Goal: Task Accomplishment & Management: Use online tool/utility

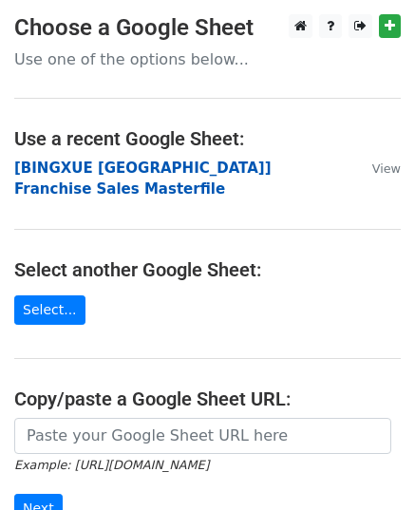
click at [203, 174] on strong "[BINGXUE [GEOGRAPHIC_DATA]] Franchise Sales Masterfile" at bounding box center [142, 178] width 257 height 39
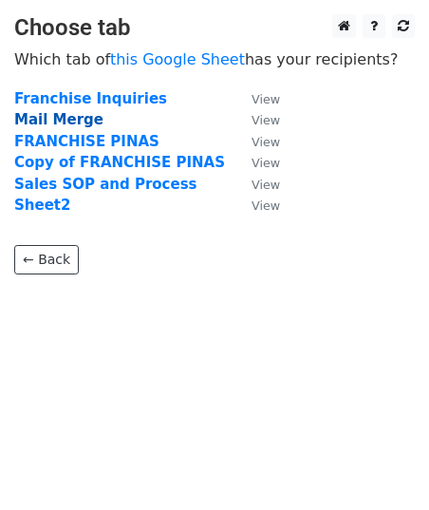
click at [63, 122] on strong "Mail Merge" at bounding box center [58, 119] width 89 height 17
click at [73, 121] on strong "Mail Merge" at bounding box center [58, 119] width 89 height 17
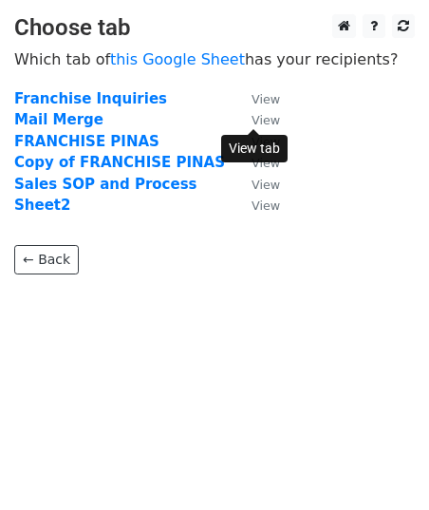
click at [255, 116] on small "View" at bounding box center [266, 120] width 28 height 14
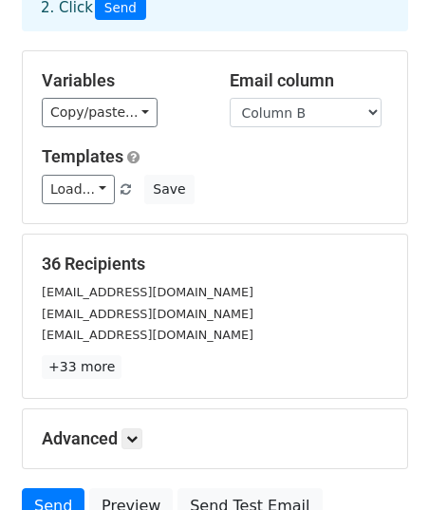
scroll to position [153, 0]
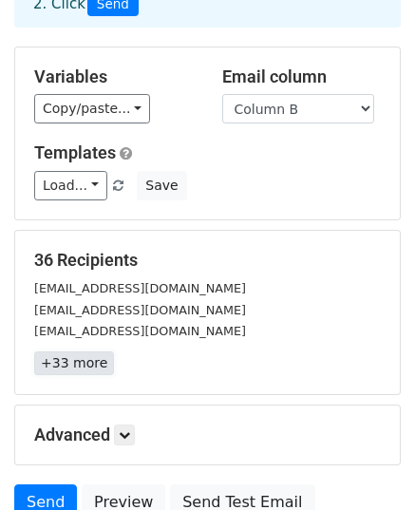
click at [80, 351] on link "+33 more" at bounding box center [74, 363] width 80 height 24
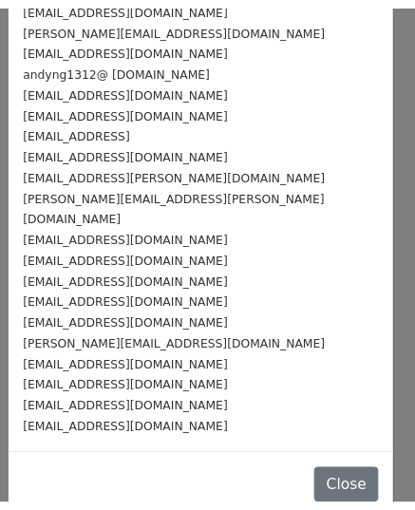
scroll to position [0, 0]
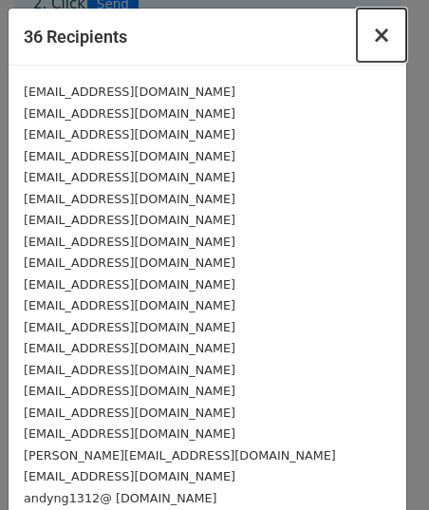
click at [372, 30] on span "×" at bounding box center [381, 35] width 19 height 27
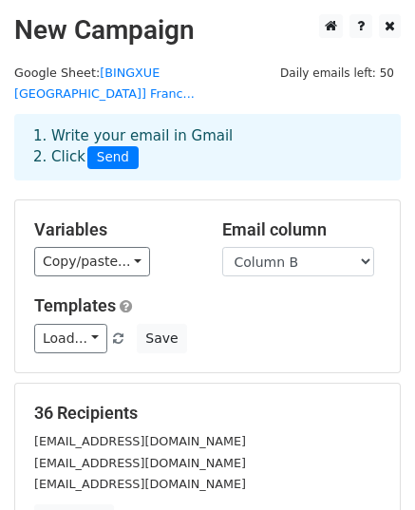
click at [312, 297] on div "Templates Load... No templates saved Save" at bounding box center [207, 324] width 375 height 58
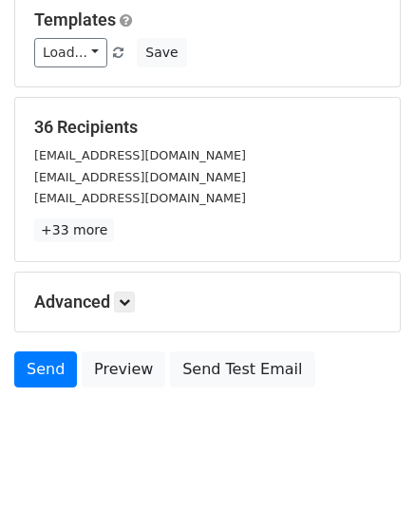
scroll to position [287, 0]
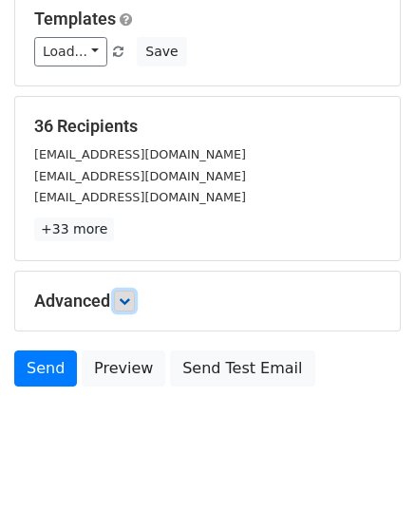
click at [134, 290] on link at bounding box center [124, 300] width 21 height 21
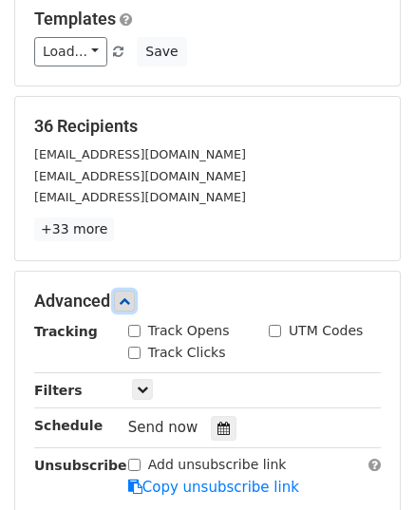
click at [134, 290] on link at bounding box center [124, 300] width 21 height 21
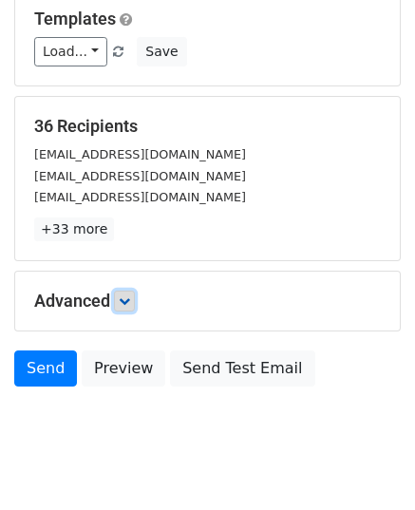
scroll to position [299, 0]
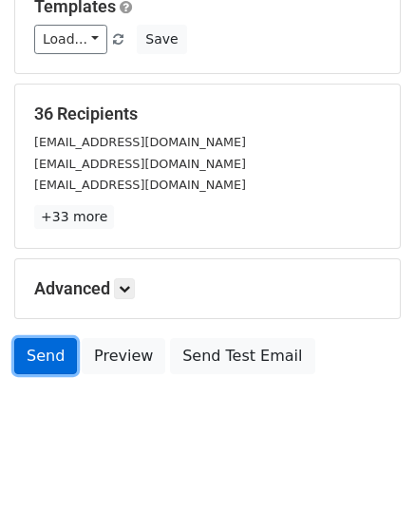
click at [32, 343] on link "Send" at bounding box center [45, 356] width 63 height 36
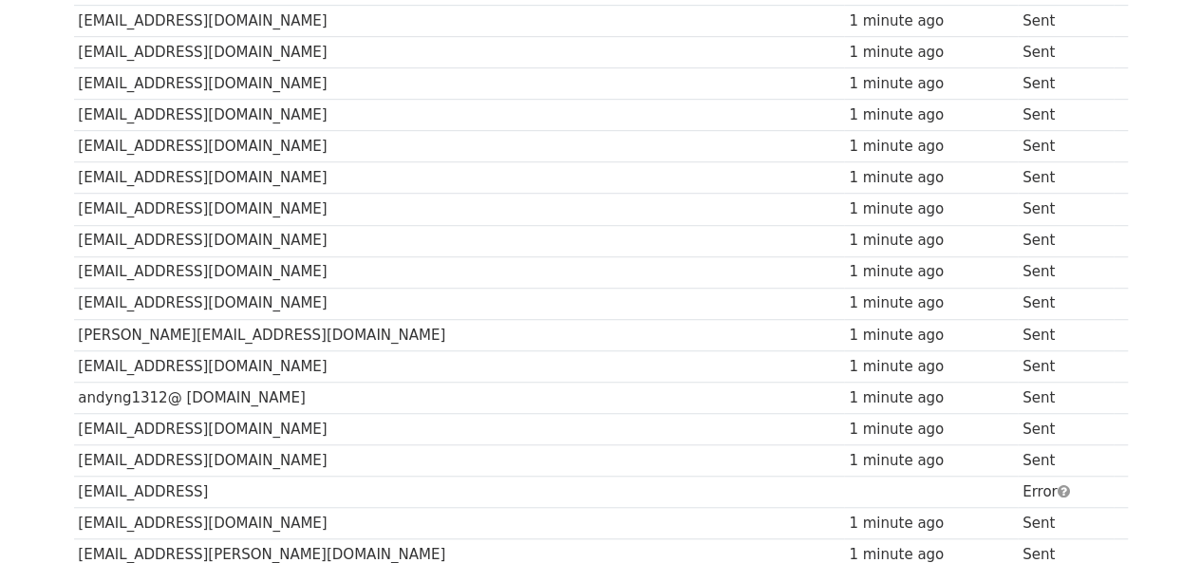
scroll to position [533, 0]
